Goal: Task Accomplishment & Management: Manage account settings

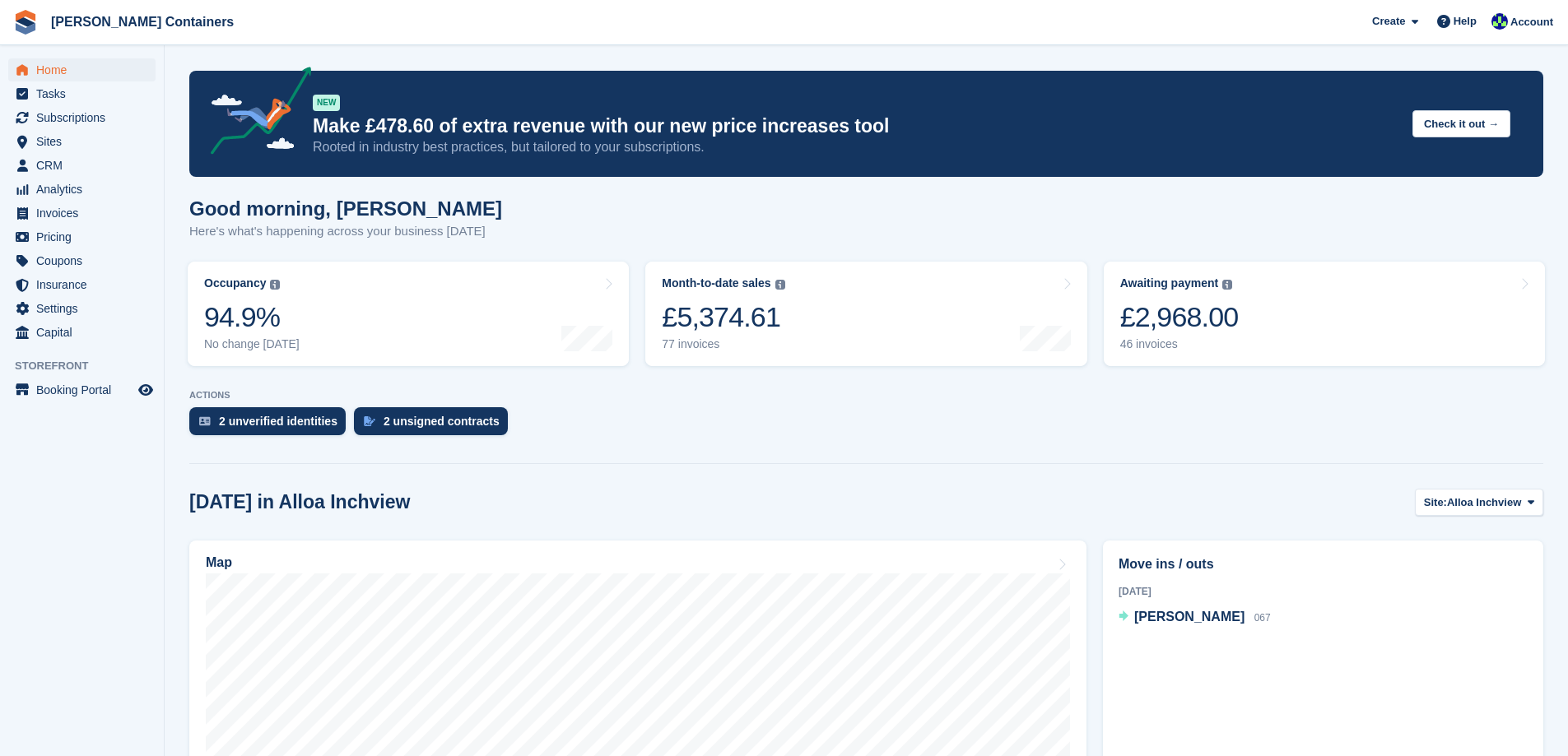
click at [1068, 439] on div "2 unverified identities 2 unsigned contracts" at bounding box center [866, 425] width 1354 height 36
click at [1188, 345] on div "46 invoices" at bounding box center [1180, 345] width 119 height 14
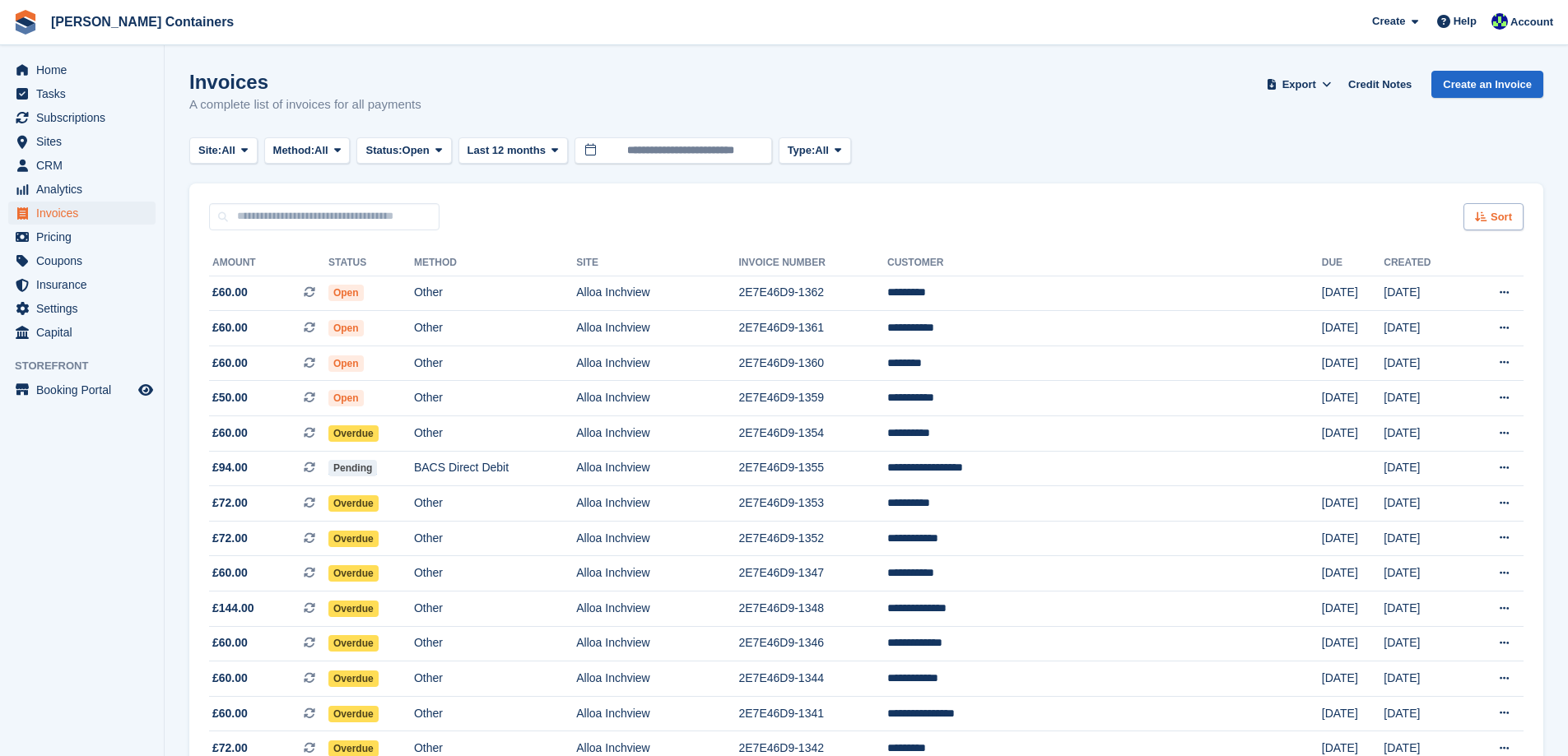
click at [1508, 214] on span "Sort" at bounding box center [1501, 216] width 21 height 16
click at [1466, 322] on span "Created (oldest first)" at bounding box center [1446, 326] width 113 height 13
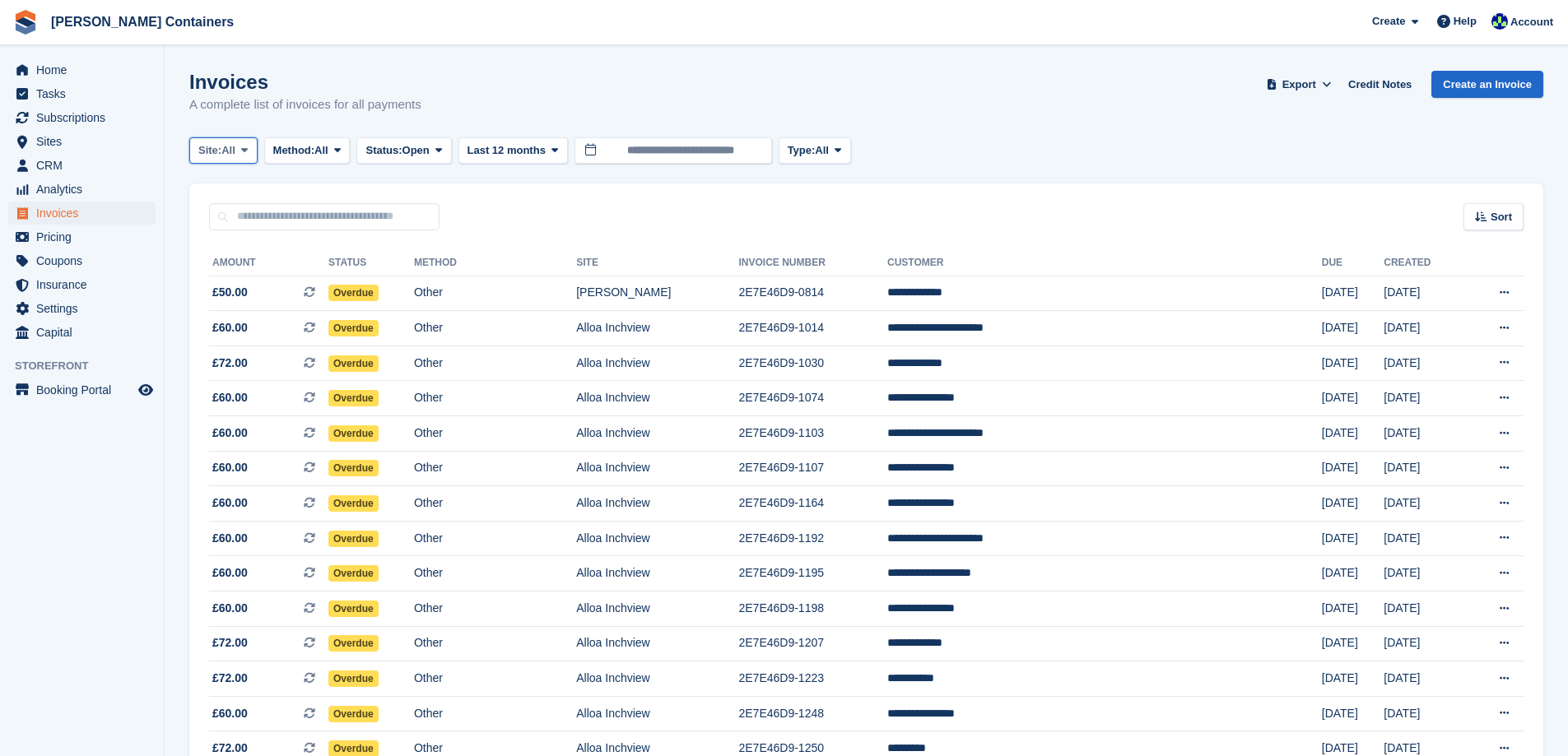
click at [211, 145] on span "Site:" at bounding box center [210, 150] width 23 height 16
click at [232, 220] on link "Alloa Inchview" at bounding box center [268, 219] width 143 height 30
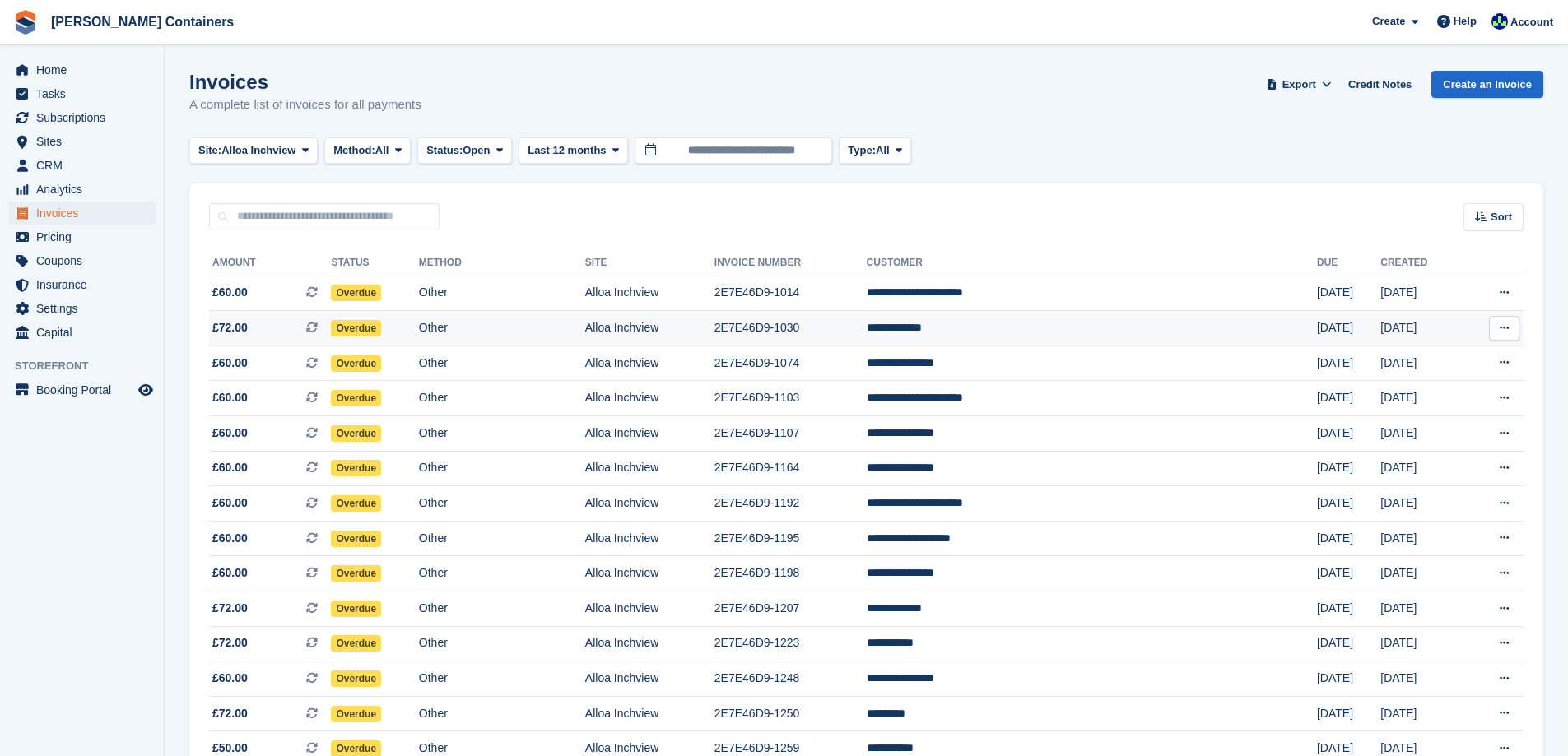
click at [1045, 338] on td "**********" at bounding box center [1092, 328] width 450 height 35
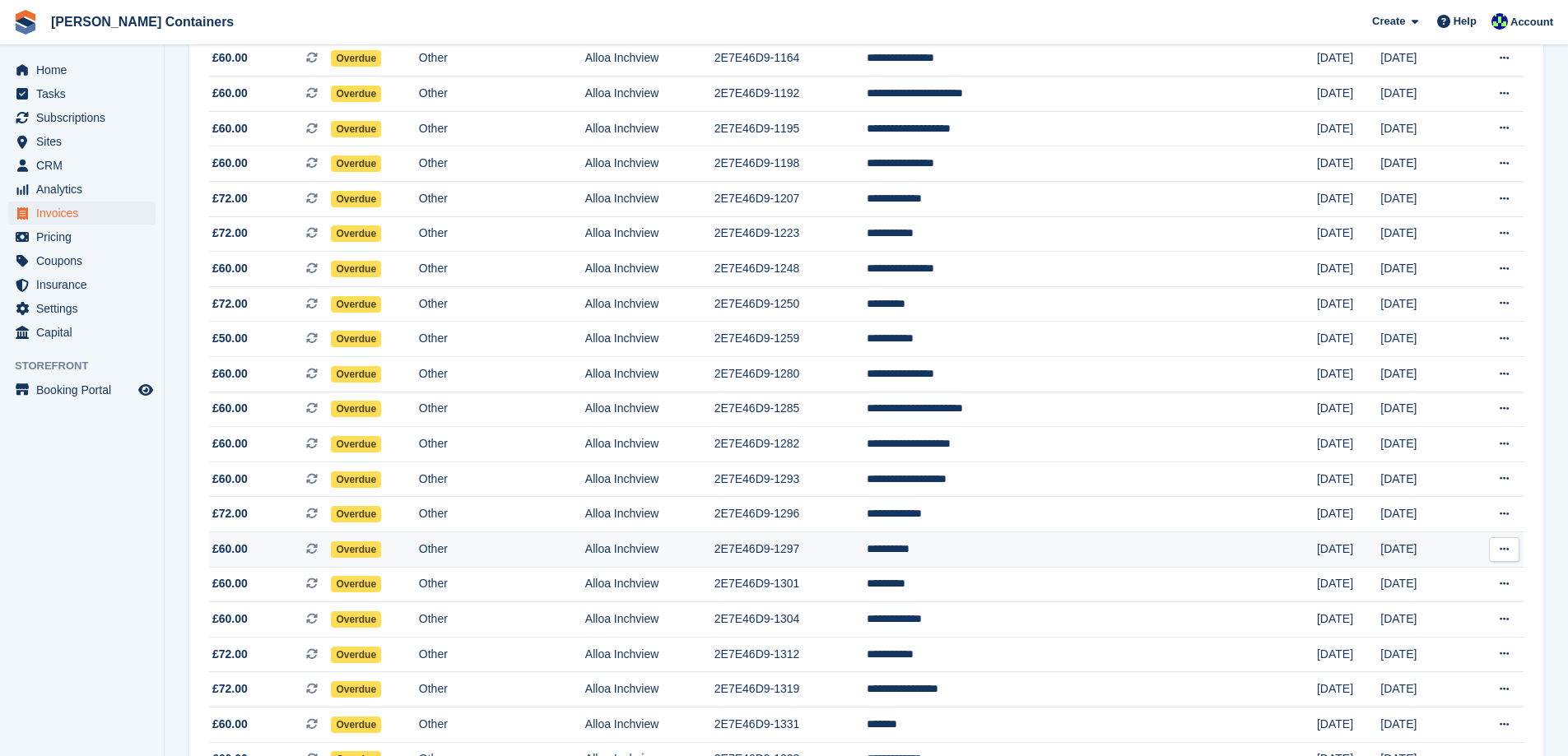
scroll to position [411, 0]
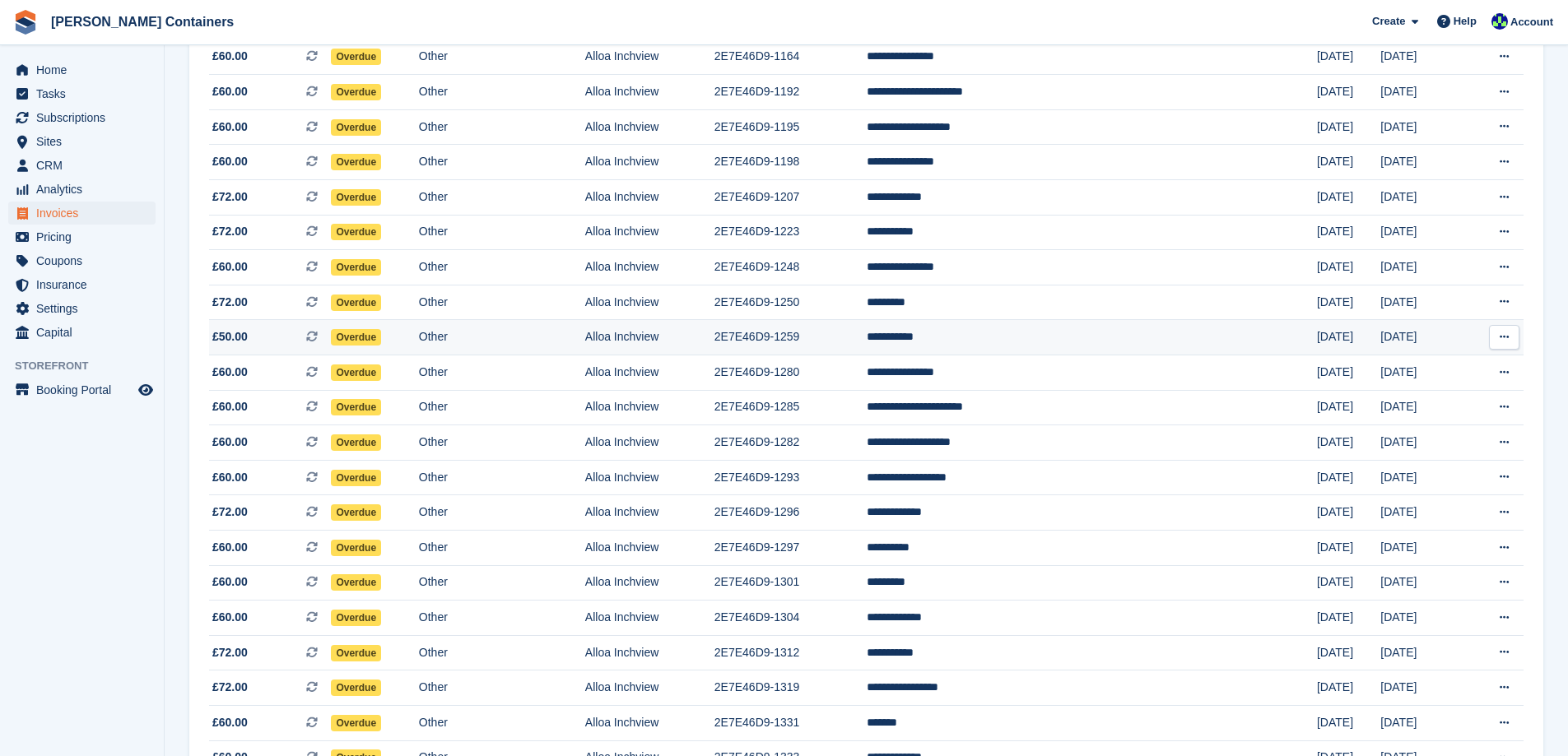
click at [1032, 330] on td "**********" at bounding box center [1092, 337] width 450 height 35
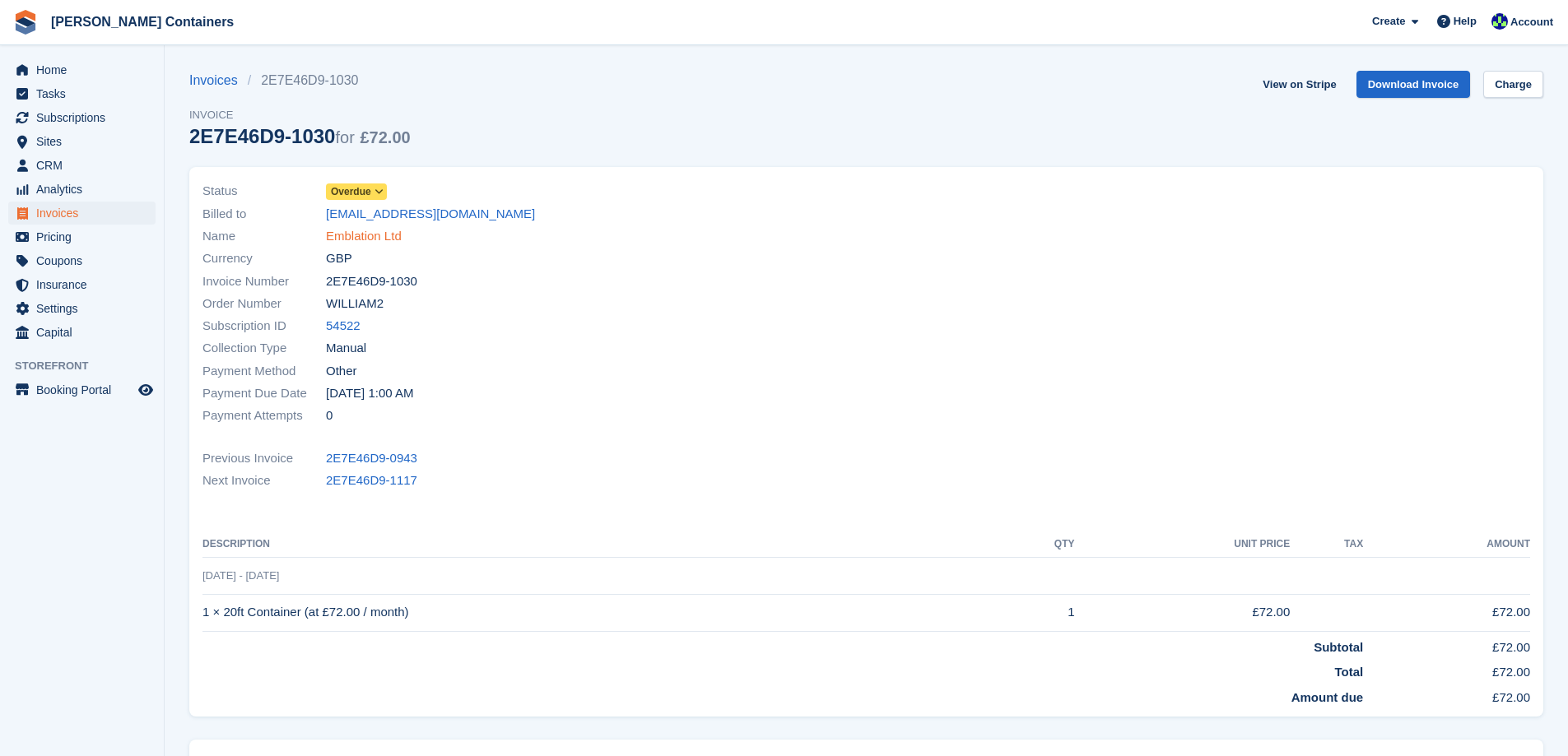
click at [347, 230] on link "Emblation Ltd" at bounding box center [364, 237] width 76 height 19
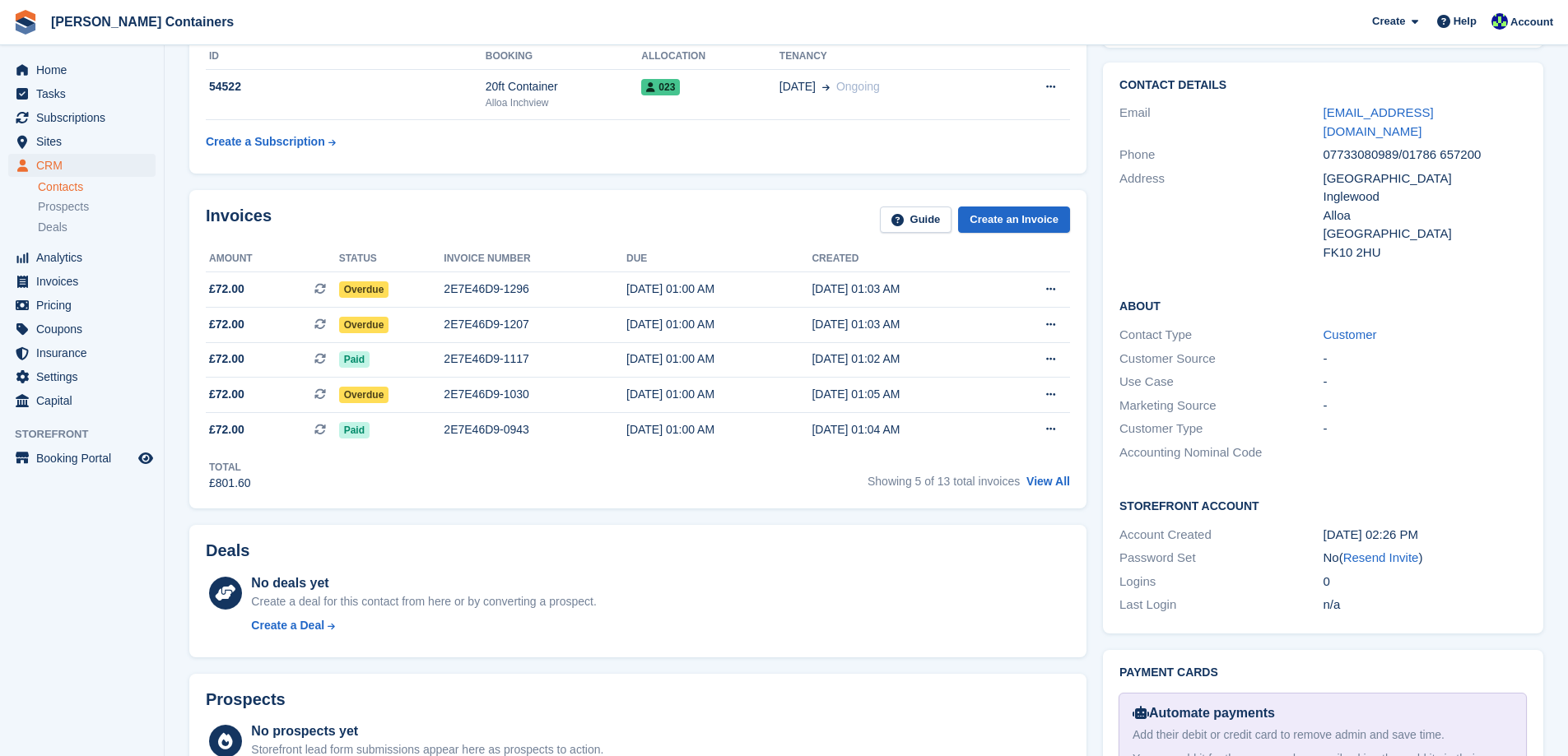
scroll to position [329, 0]
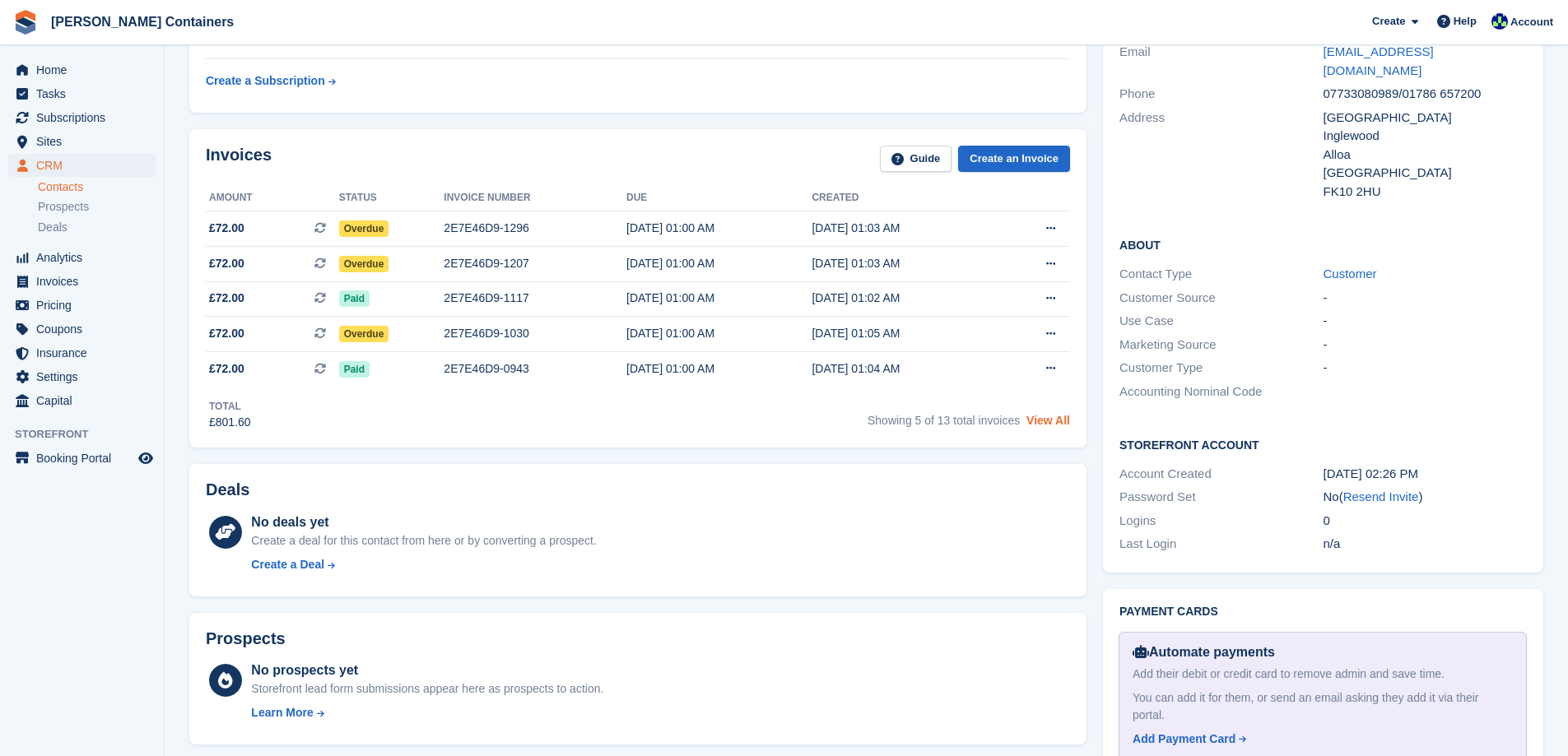
click at [1053, 427] on link "View All" at bounding box center [1048, 420] width 44 height 13
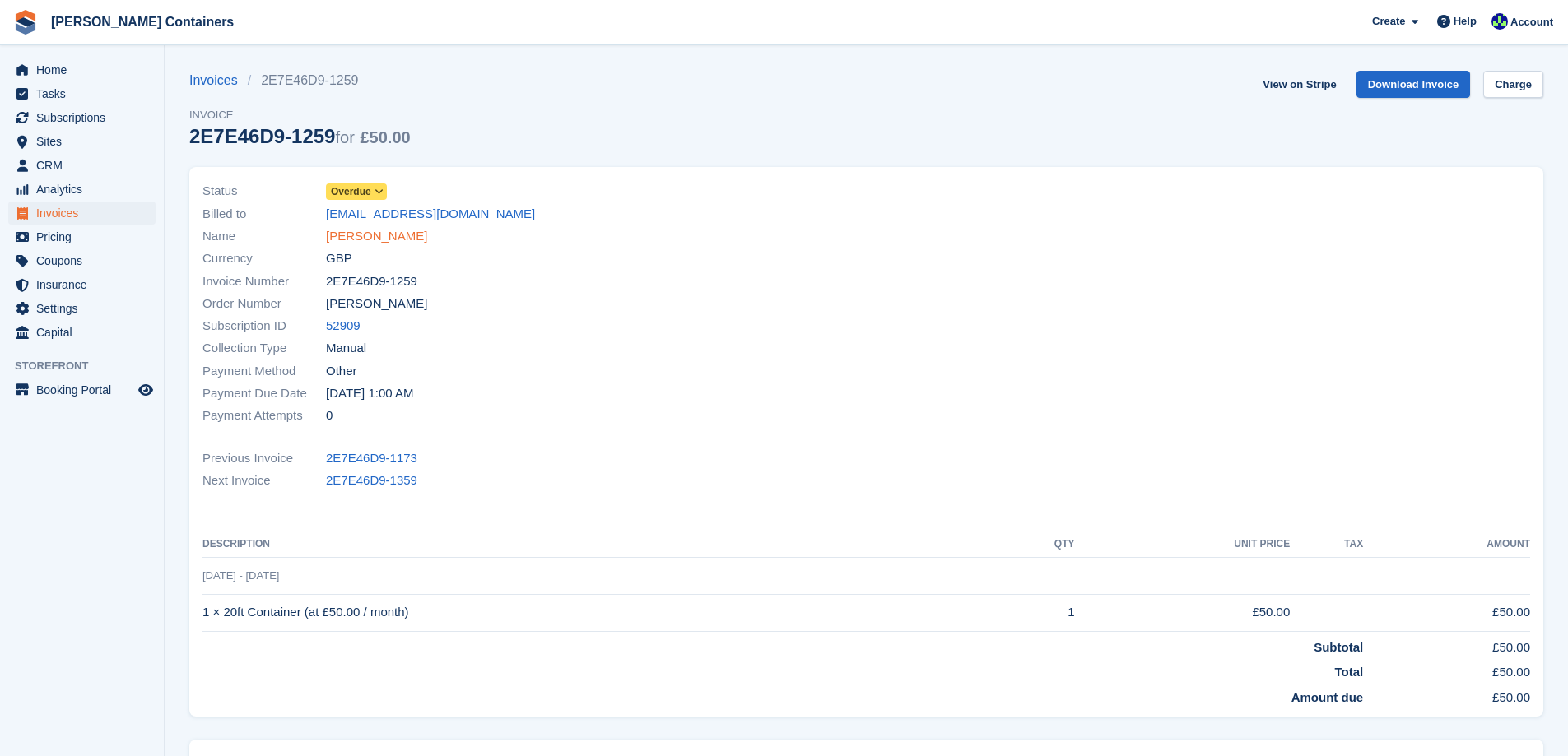
click at [371, 237] on link "Jill Conlan" at bounding box center [376, 237] width 101 height 19
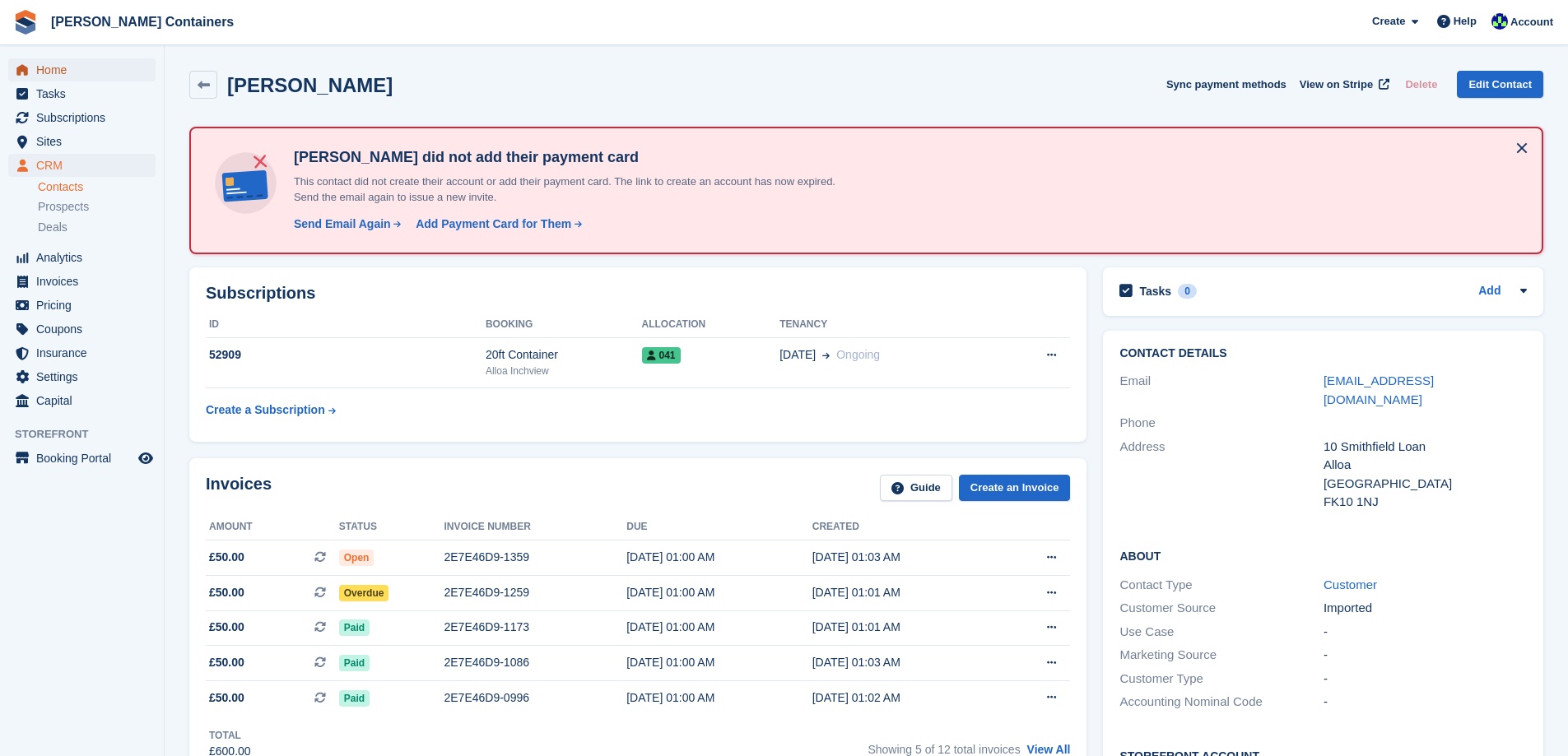
click at [74, 69] on span "Home" at bounding box center [85, 69] width 98 height 23
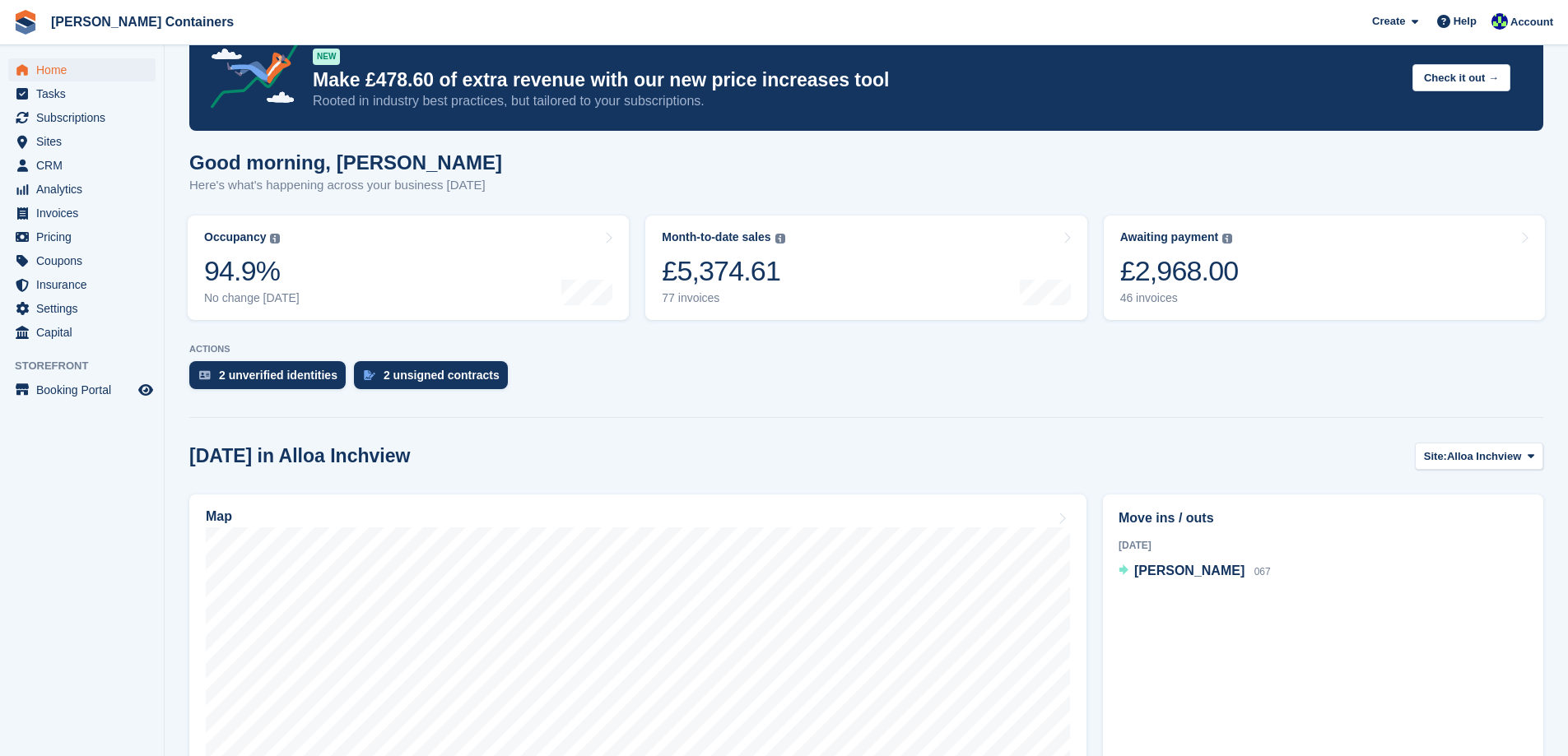
scroll to position [82, 0]
